Goal: Information Seeking & Learning: Learn about a topic

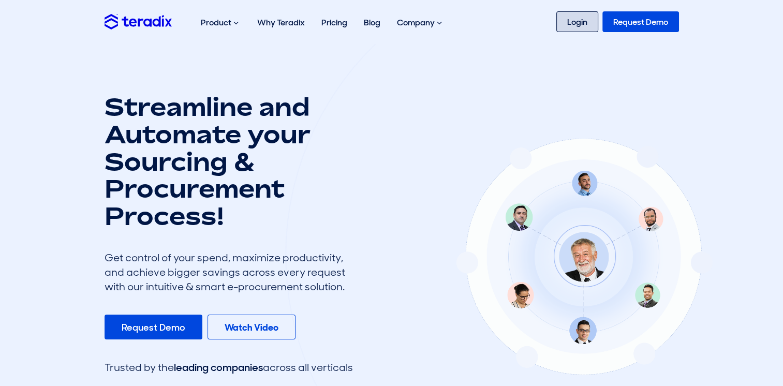
click at [568, 17] on link "Login" at bounding box center [577, 21] width 42 height 21
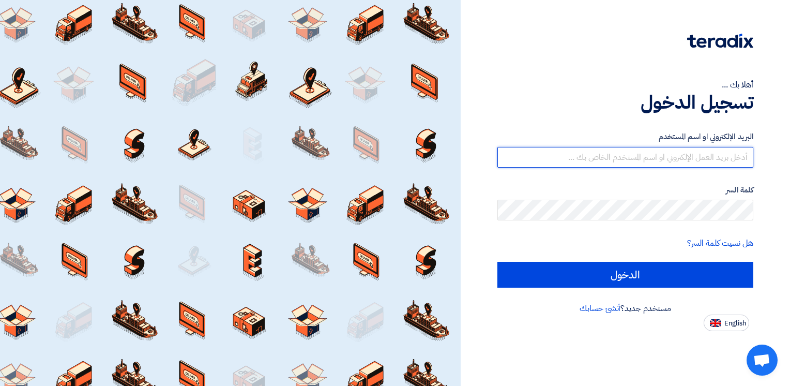
click at [601, 165] on input "text" at bounding box center [626, 157] width 256 height 21
type input "mahdi@fastcce.com"
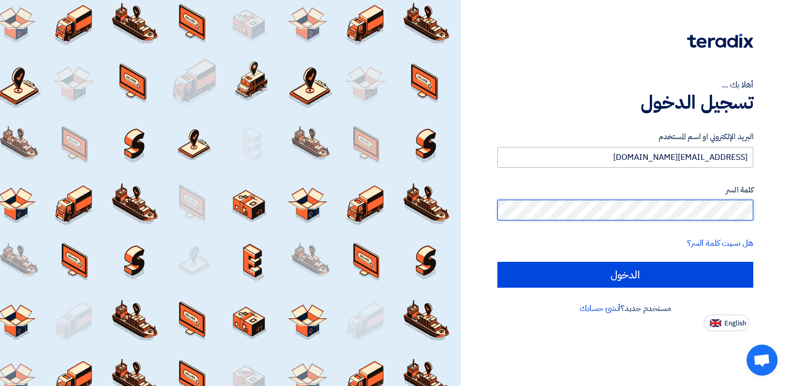
click at [498, 262] on input "الدخول" at bounding box center [626, 275] width 256 height 26
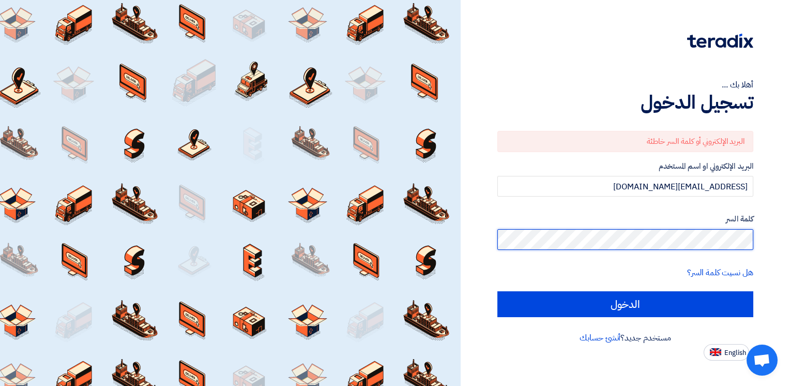
click at [498, 291] on input "الدخول" at bounding box center [626, 304] width 256 height 26
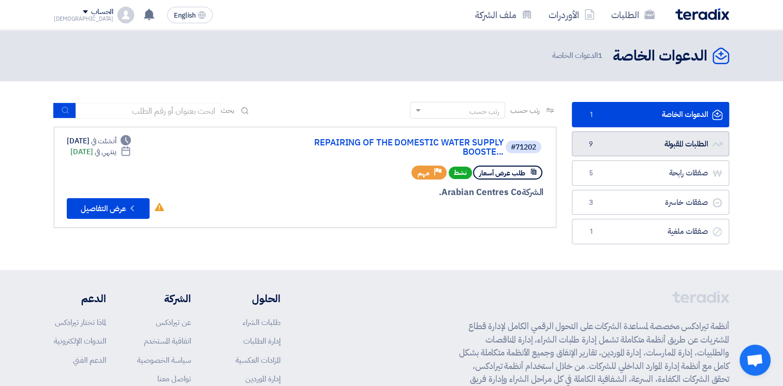
click at [619, 140] on link "الطلبات المقبولة الطلبات المقبولة 9" at bounding box center [650, 143] width 157 height 25
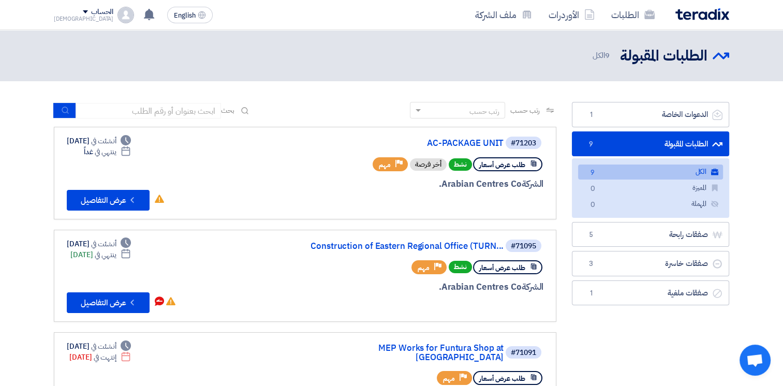
scroll to position [259, 0]
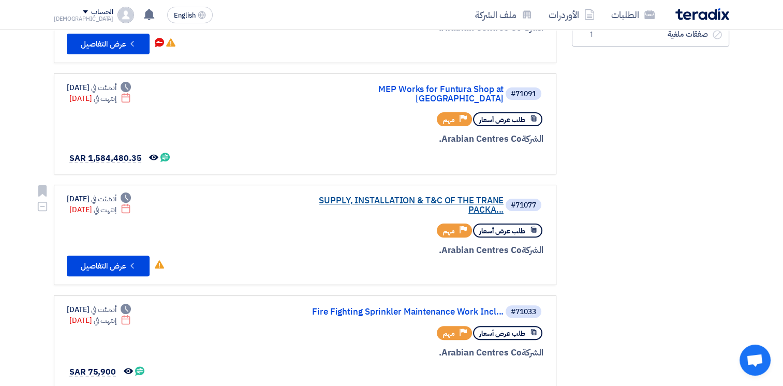
click at [445, 196] on link "SUPPLY, INSTALLATION & T&C OF THE TRANE PACKA..." at bounding box center [399, 205] width 207 height 19
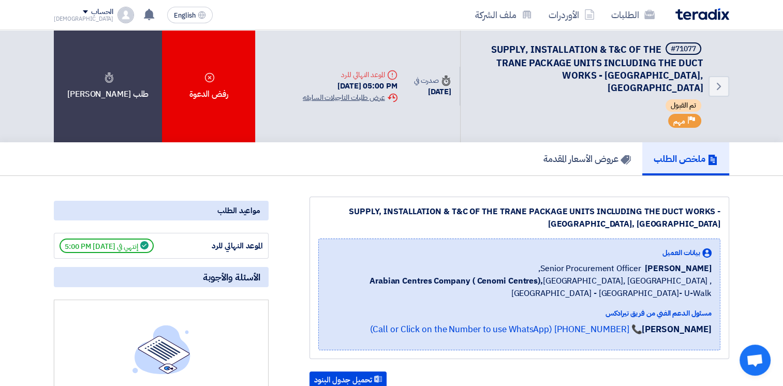
drag, startPoint x: 276, startPoint y: 92, endPoint x: 375, endPoint y: 88, distance: 98.9
click at [375, 88] on div "Back #71077 SUPPLY, INSTALLATION & T&C OF THE TRANE PACKAGE UNITS INCLUDING THE…" at bounding box center [391, 86] width 675 height 112
drag, startPoint x: 323, startPoint y: 200, endPoint x: 722, endPoint y: 212, distance: 399.0
click at [722, 212] on div "SUPPLY, INSTALLATION & T&C OF THE TRANE PACKAGE UNITS INCLUDING THE DUCT WORKS …" at bounding box center [519, 278] width 420 height 162
click at [719, 211] on div "SUPPLY, INSTALLATION & T&C OF THE TRANE PACKAGE UNITS INCLUDING THE DUCT WORKS …" at bounding box center [519, 217] width 402 height 25
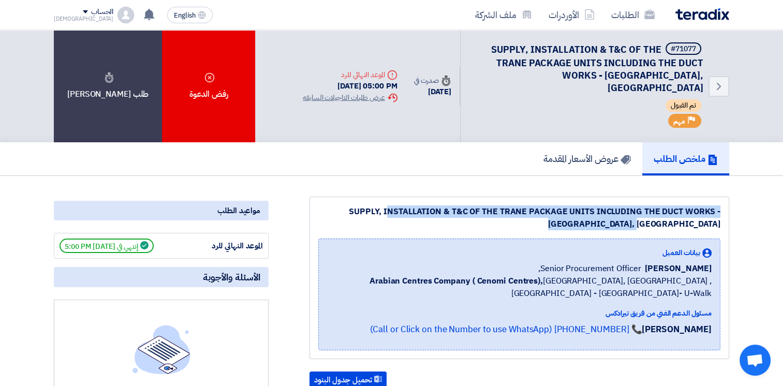
drag, startPoint x: 719, startPoint y: 211, endPoint x: 341, endPoint y: 190, distance: 378.2
click at [341, 197] on div "SUPPLY, INSTALLATION & T&C OF THE TRANE PACKAGE UNITS INCLUDING THE DUCT WORKS …" at bounding box center [519, 278] width 420 height 162
click at [338, 205] on div "SUPPLY, INSTALLATION & T&C OF THE TRANE PACKAGE UNITS INCLUDING THE DUCT WORKS …" at bounding box center [519, 217] width 402 height 25
click at [325, 205] on div "SUPPLY, INSTALLATION & T&C OF THE TRANE PACKAGE UNITS INCLUDING THE DUCT WORKS …" at bounding box center [519, 217] width 402 height 25
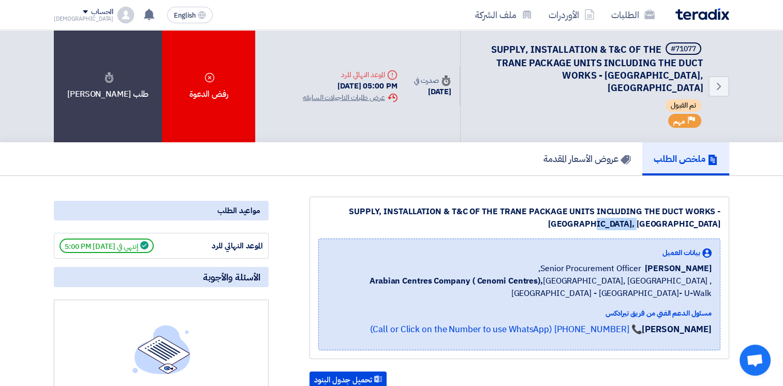
drag, startPoint x: 326, startPoint y: 197, endPoint x: 723, endPoint y: 211, distance: 397.0
click at [723, 211] on div "SUPPLY, INSTALLATION & T&C OF THE TRANE PACKAGE UNITS INCLUDING THE DUCT WORKS …" at bounding box center [519, 278] width 420 height 162
drag, startPoint x: 723, startPoint y: 211, endPoint x: 713, endPoint y: 211, distance: 9.8
click at [712, 211] on div "SUPPLY, INSTALLATION & T&C OF THE TRANE PACKAGE UNITS INCLUDING THE DUCT WORKS …" at bounding box center [519, 217] width 402 height 25
drag, startPoint x: 718, startPoint y: 210, endPoint x: 323, endPoint y: 189, distance: 395.3
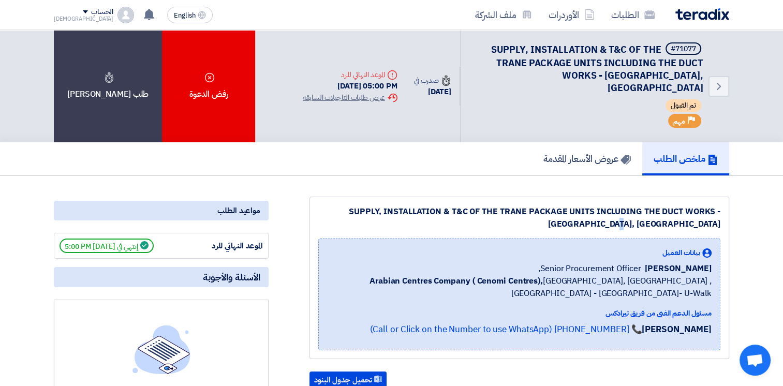
click at [323, 197] on div "SUPPLY, INSTALLATION & T&C OF THE TRANE PACKAGE UNITS INCLUDING THE DUCT WORKS …" at bounding box center [519, 278] width 420 height 162
click at [321, 205] on div "SUPPLY, INSTALLATION & T&C OF THE TRANE PACKAGE UNITS INCLUDING THE DUCT WORKS …" at bounding box center [519, 217] width 402 height 25
drag, startPoint x: 331, startPoint y: 196, endPoint x: 723, endPoint y: 212, distance: 392.0
click at [723, 212] on div "SUPPLY, INSTALLATION & T&C OF THE TRANE PACKAGE UNITS INCLUDING THE DUCT WORKS …" at bounding box center [519, 278] width 420 height 162
click at [717, 212] on div "SUPPLY, INSTALLATION & T&C OF THE TRANE PACKAGE UNITS INCLUDING THE DUCT WORKS …" at bounding box center [519, 217] width 402 height 25
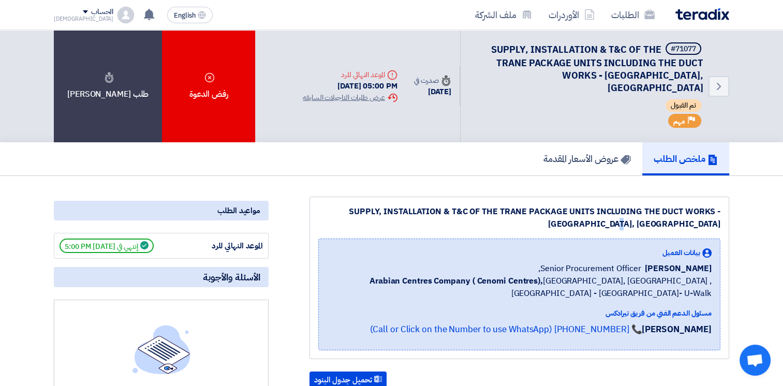
drag, startPoint x: 720, startPoint y: 213, endPoint x: 313, endPoint y: 186, distance: 407.5
click at [313, 197] on div "SUPPLY, INSTALLATION & T&C OF THE TRANE PACKAGE UNITS INCLUDING THE DUCT WORKS …" at bounding box center [519, 278] width 420 height 162
click at [323, 205] on div "SUPPLY, INSTALLATION & T&C OF THE TRANE PACKAGE UNITS INCLUDING THE DUCT WORKS …" at bounding box center [519, 217] width 402 height 25
drag, startPoint x: 323, startPoint y: 196, endPoint x: 710, endPoint y: 213, distance: 387.3
click at [710, 213] on div "SUPPLY, INSTALLATION & T&C OF THE TRANE PACKAGE UNITS INCLUDING THE DUCT WORKS …" at bounding box center [519, 217] width 402 height 25
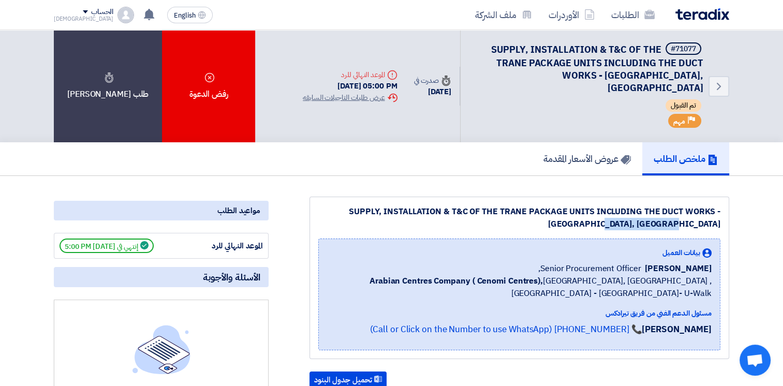
click at [713, 212] on div "SUPPLY, INSTALLATION & T&C OF THE TRANE PACKAGE UNITS INCLUDING THE DUCT WORKS …" at bounding box center [519, 217] width 402 height 25
click at [720, 212] on div "SUPPLY, INSTALLATION & T&C OF THE TRANE PACKAGE UNITS INCLUDING THE DUCT WORKS …" at bounding box center [519, 217] width 402 height 25
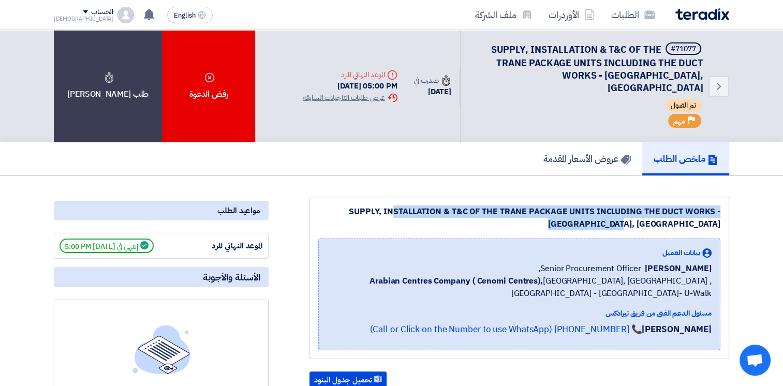
drag, startPoint x: 719, startPoint y: 213, endPoint x: 329, endPoint y: 185, distance: 391.0
click at [329, 197] on div "SUPPLY, INSTALLATION & T&C OF THE TRANE PACKAGE UNITS INCLUDING THE DUCT WORKS …" at bounding box center [519, 278] width 420 height 162
click at [350, 205] on div "SUPPLY, INSTALLATION & T&C OF THE TRANE PACKAGE UNITS INCLUDING THE DUCT WORKS …" at bounding box center [519, 217] width 402 height 25
drag, startPoint x: 325, startPoint y: 198, endPoint x: 718, endPoint y: 204, distance: 393.2
click at [718, 205] on div "SUPPLY, INSTALLATION & T&C OF THE TRANE PACKAGE UNITS INCLUDING THE DUCT WORKS …" at bounding box center [519, 217] width 402 height 25
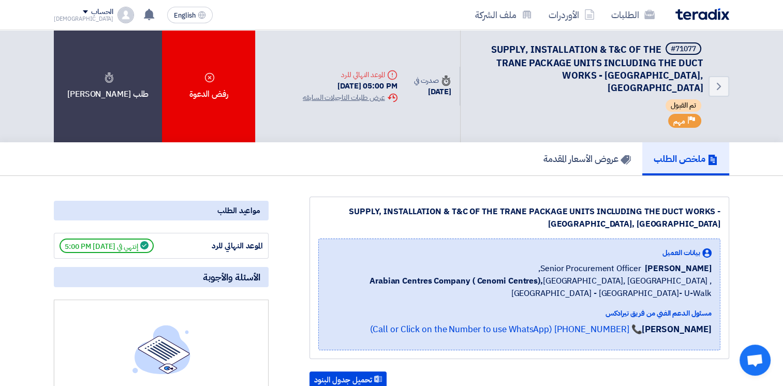
click at [668, 214] on div "SUPPLY, INSTALLATION & T&C OF THE TRANE PACKAGE UNITS INCLUDING THE DUCT WORKS …" at bounding box center [519, 217] width 402 height 25
drag, startPoint x: 664, startPoint y: 212, endPoint x: 722, endPoint y: 210, distance: 58.5
click at [722, 210] on div "SUPPLY, INSTALLATION & T&C OF THE TRANE PACKAGE UNITS INCLUDING THE DUCT WORKS …" at bounding box center [519, 278] width 420 height 162
drag, startPoint x: 722, startPoint y: 210, endPoint x: 685, endPoint y: 210, distance: 37.2
click at [685, 210] on div "SUPPLY, INSTALLATION & T&C OF THE TRANE PACKAGE UNITS INCLUDING THE DUCT WORKS …" at bounding box center [519, 217] width 402 height 25
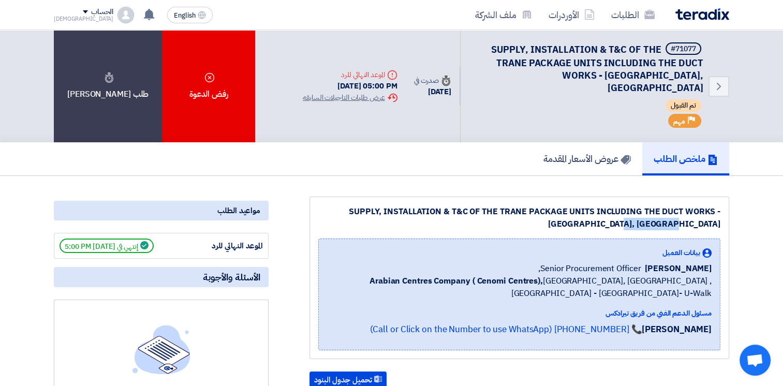
click at [715, 213] on div "SUPPLY, INSTALLATION & T&C OF THE TRANE PACKAGE UNITS INCLUDING THE DUCT WORKS …" at bounding box center [519, 217] width 402 height 25
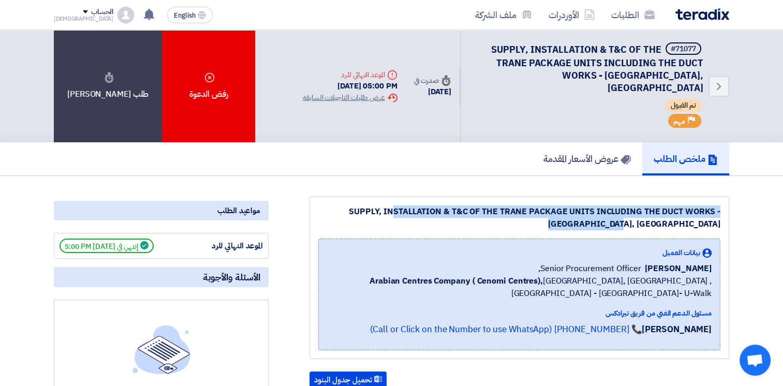
drag, startPoint x: 718, startPoint y: 214, endPoint x: 331, endPoint y: 187, distance: 388.4
click at [331, 197] on div "SUPPLY, INSTALLATION & T&C OF THE TRANE PACKAGE UNITS INCLUDING THE DUCT WORKS …" at bounding box center [519, 278] width 420 height 162
drag, startPoint x: 79, startPoint y: 235, endPoint x: 152, endPoint y: 234, distance: 72.4
click at [152, 238] on span "إنتهي في 8/28/25, 5:00 PM" at bounding box center [106, 245] width 94 height 14
drag, startPoint x: 152, startPoint y: 234, endPoint x: 132, endPoint y: 236, distance: 19.3
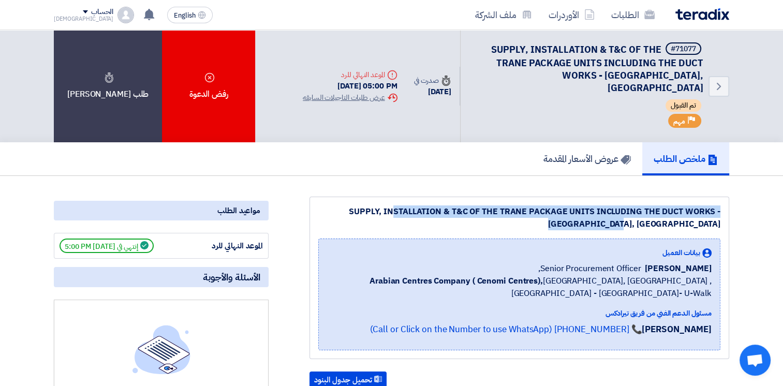
click at [132, 238] on span "إنتهي في 8/28/25, 5:00 PM" at bounding box center [106, 245] width 94 height 14
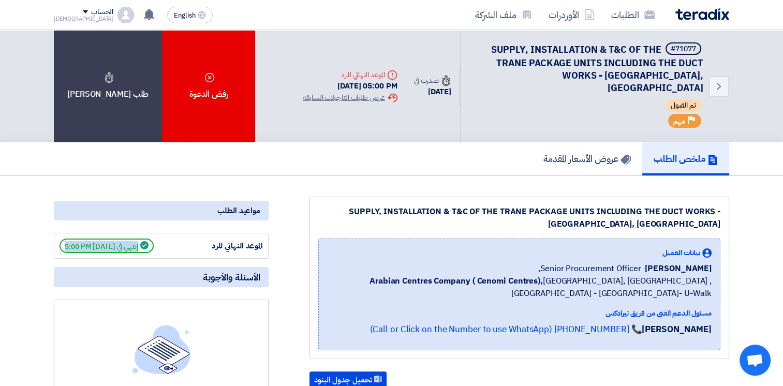
click at [132, 238] on span "إنتهي في 8/28/25, 5:00 PM" at bounding box center [106, 245] width 94 height 14
drag, startPoint x: 132, startPoint y: 236, endPoint x: 147, endPoint y: 235, distance: 14.5
click at [132, 238] on span "إنتهي في 8/28/25, 5:00 PM" at bounding box center [106, 245] width 94 height 14
click at [718, 85] on icon "Back" at bounding box center [718, 86] width 12 height 12
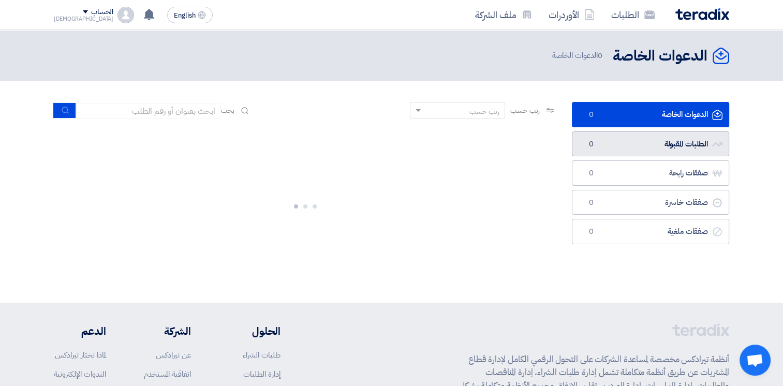
click at [659, 141] on link "الطلبات المقبولة الطلبات المقبولة 0" at bounding box center [650, 143] width 157 height 25
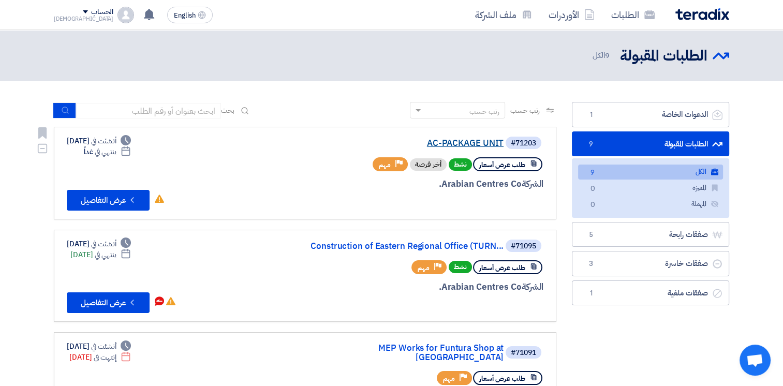
click at [472, 141] on link "AC-PACKAGE UNIT" at bounding box center [399, 143] width 207 height 9
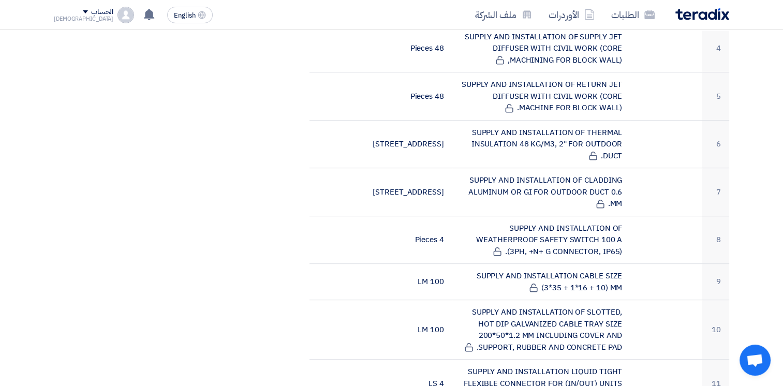
scroll to position [776, 0]
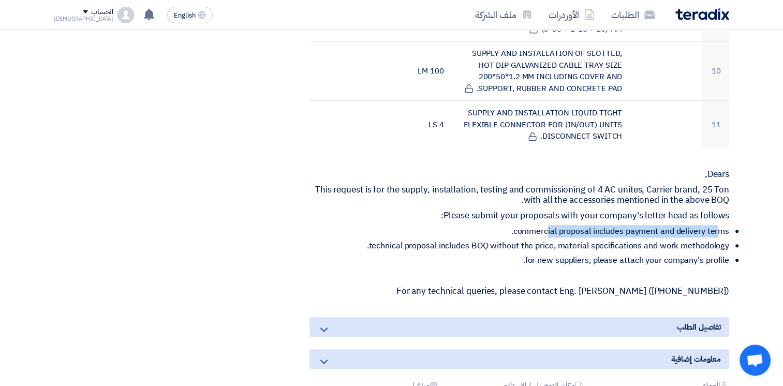
drag, startPoint x: 549, startPoint y: 229, endPoint x: 716, endPoint y: 227, distance: 166.6
click at [716, 227] on li "commercial proposal includes payment and delivery terms." at bounding box center [523, 231] width 411 height 10
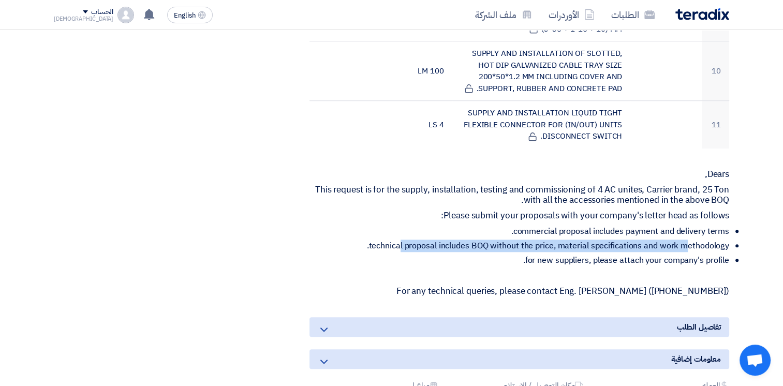
drag, startPoint x: 409, startPoint y: 245, endPoint x: 685, endPoint y: 243, distance: 276.3
click at [685, 243] on li "technical proposal includes BOQ without the price, material specifications and …" at bounding box center [523, 246] width 411 height 10
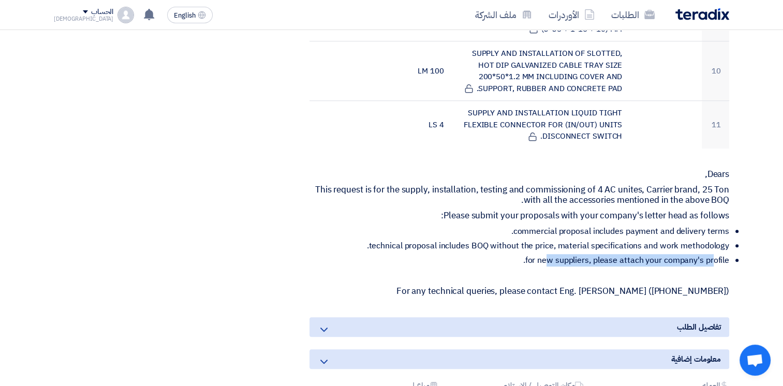
drag, startPoint x: 545, startPoint y: 258, endPoint x: 712, endPoint y: 254, distance: 167.1
click at [712, 255] on li "for new suppliers, please attach your company's profile." at bounding box center [523, 260] width 411 height 10
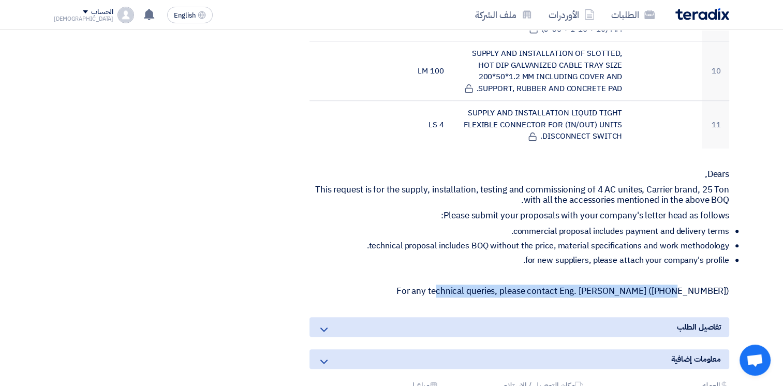
drag, startPoint x: 454, startPoint y: 285, endPoint x: 683, endPoint y: 285, distance: 229.7
click at [683, 286] on p "For any technical queries, please contact Eng. Raed Akkelah (+966 54 0377700)" at bounding box center [519, 291] width 420 height 10
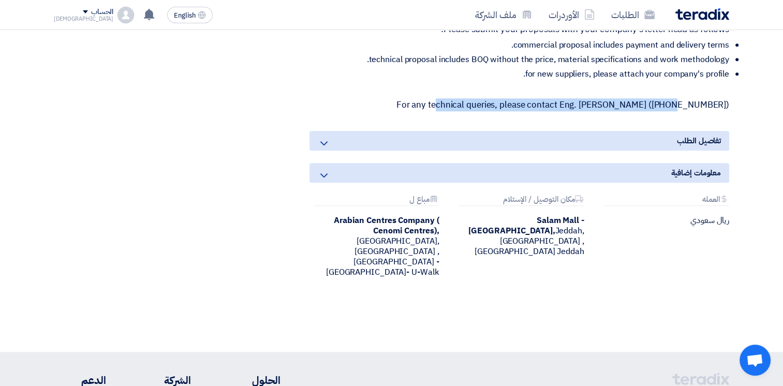
scroll to position [0, 0]
